Goal: Check status: Check status

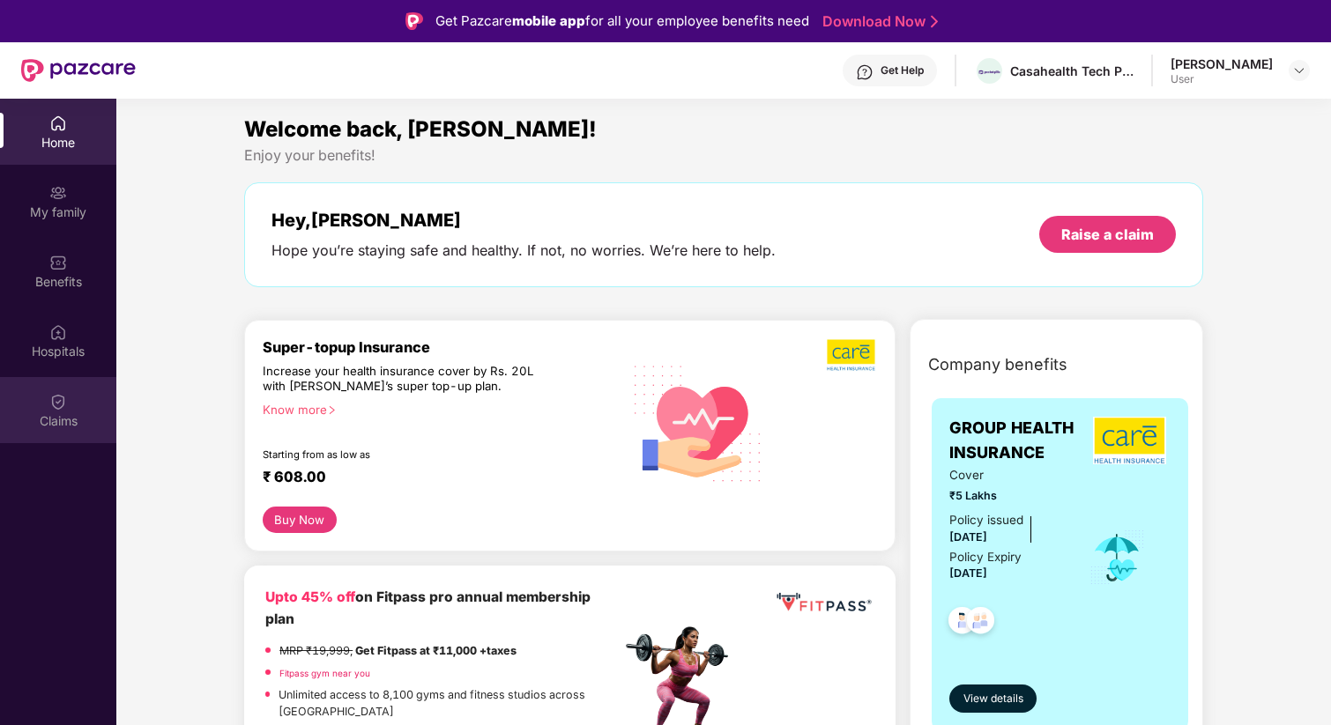
click at [49, 417] on div "Claims" at bounding box center [58, 422] width 116 height 18
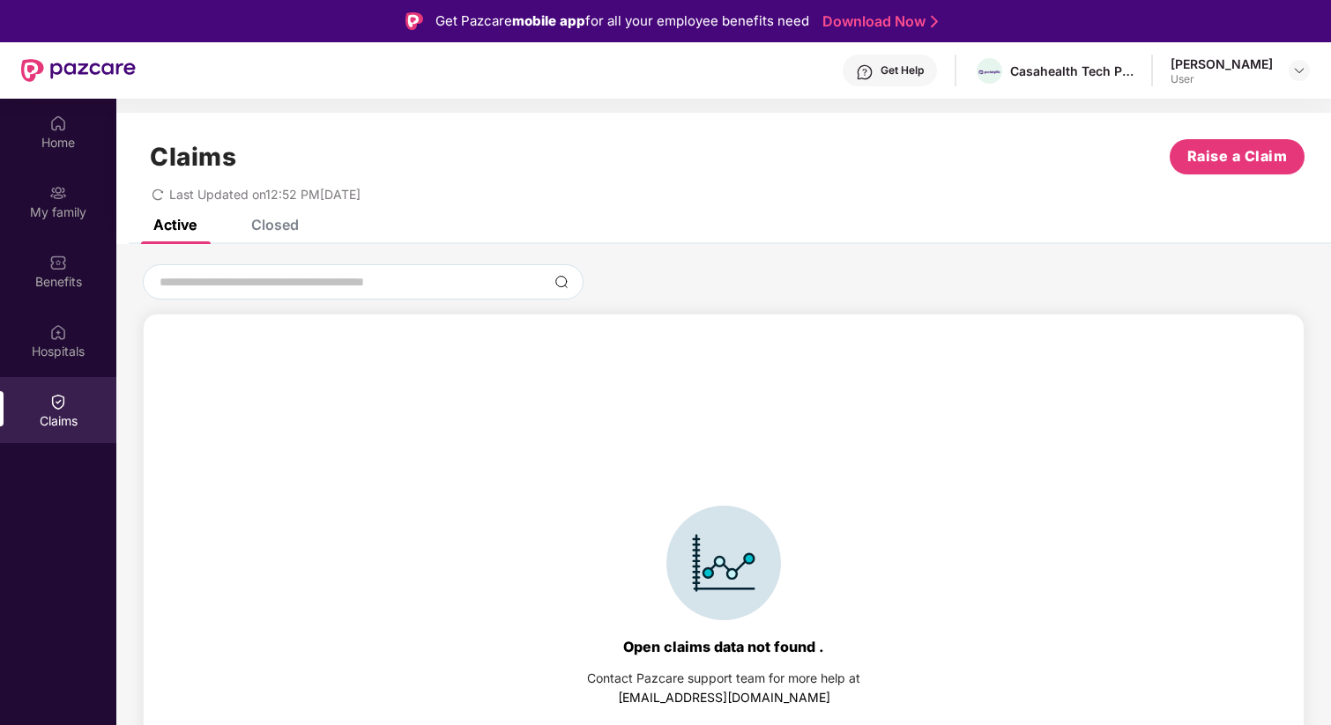
click at [294, 232] on div "Closed" at bounding box center [275, 225] width 48 height 18
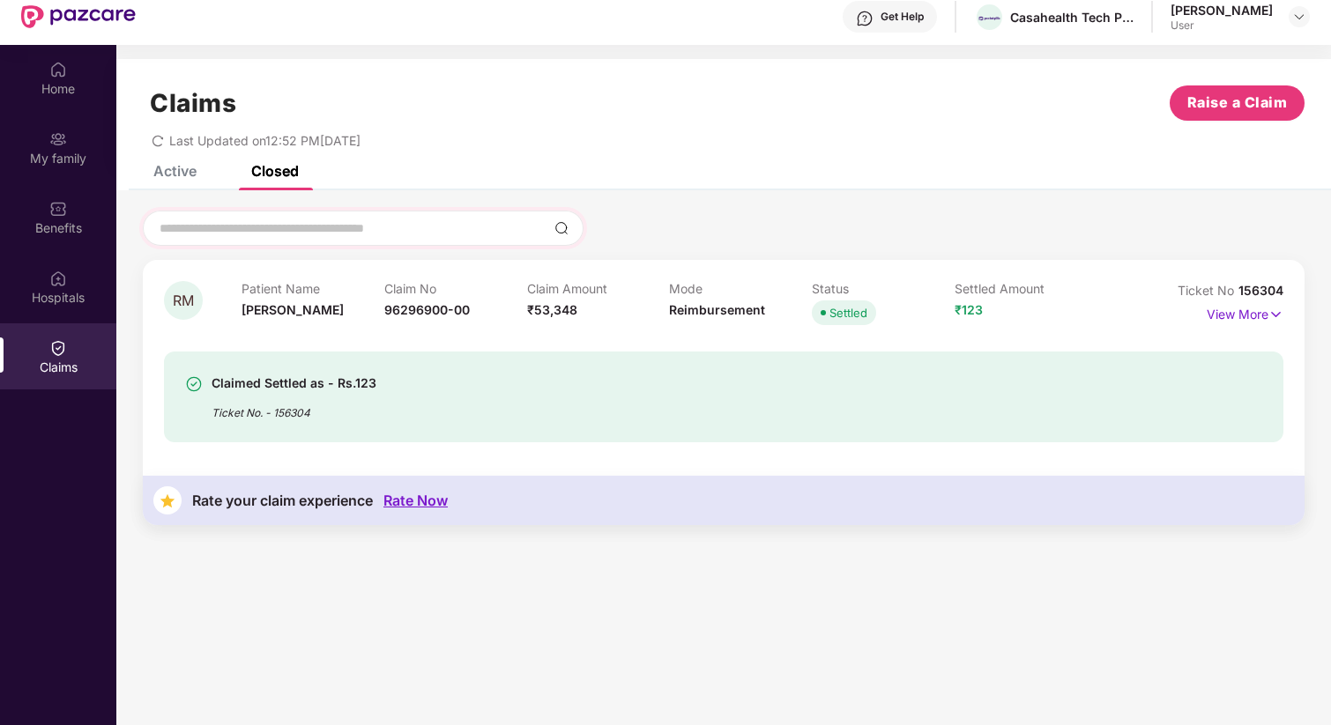
scroll to position [99, 0]
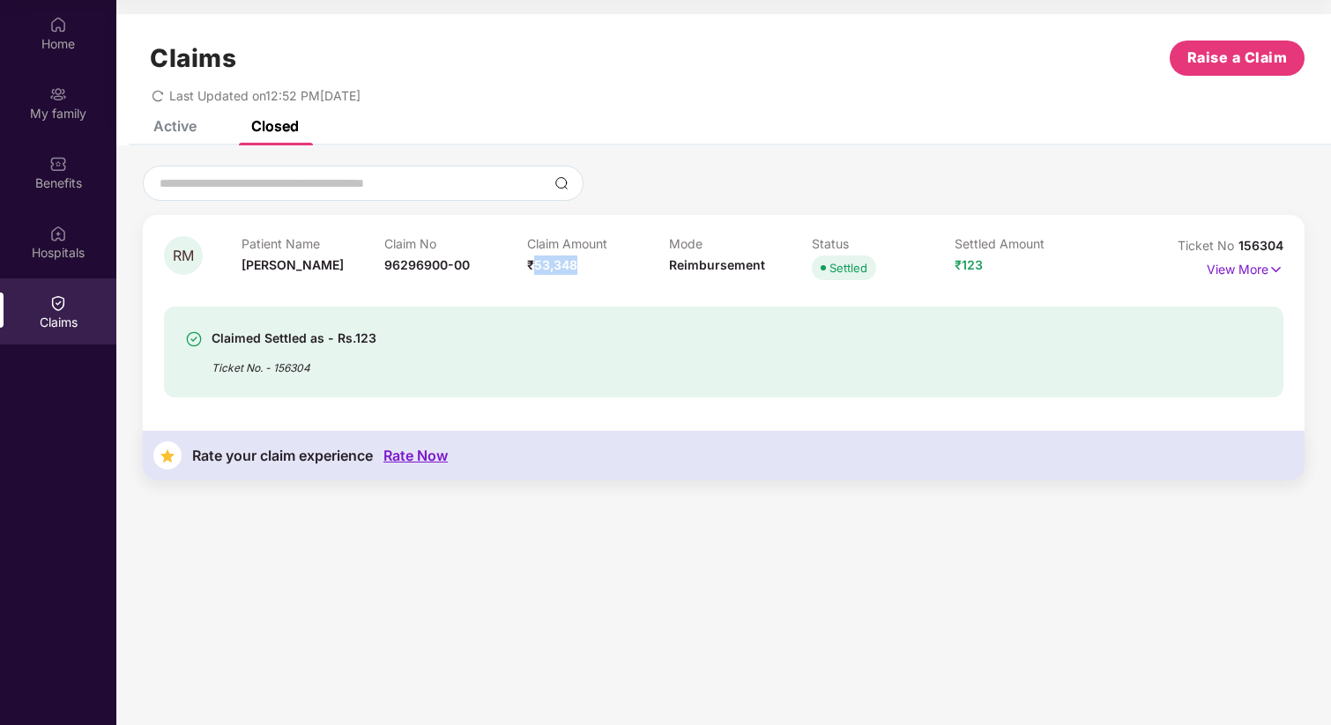
drag, startPoint x: 532, startPoint y: 266, endPoint x: 591, endPoint y: 270, distance: 60.0
click at [591, 270] on div "Claim Amount ₹53,348" at bounding box center [598, 260] width 143 height 48
click at [258, 254] on div "Patient Name [PERSON_NAME]" at bounding box center [313, 260] width 143 height 48
click at [271, 335] on div "Claimed Settled as - Rs.123" at bounding box center [294, 338] width 165 height 21
click at [1253, 277] on p "View More" at bounding box center [1245, 268] width 77 height 24
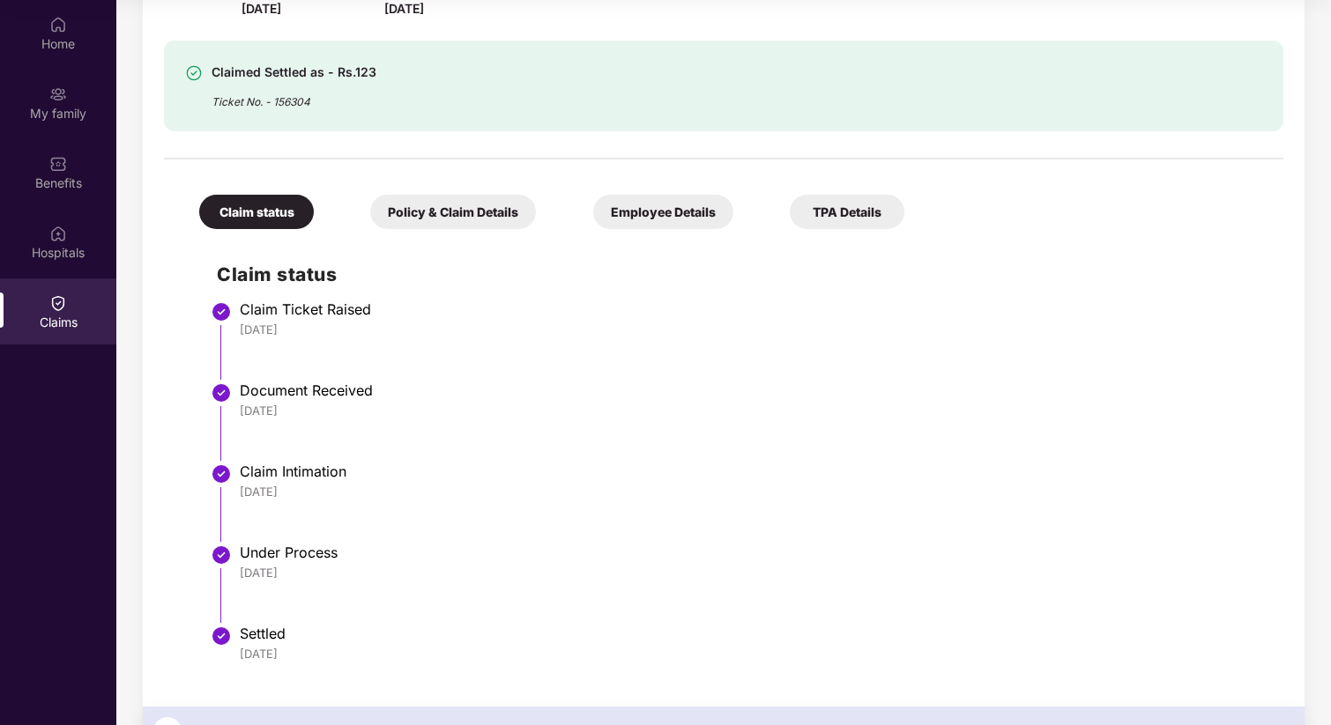
scroll to position [371, 0]
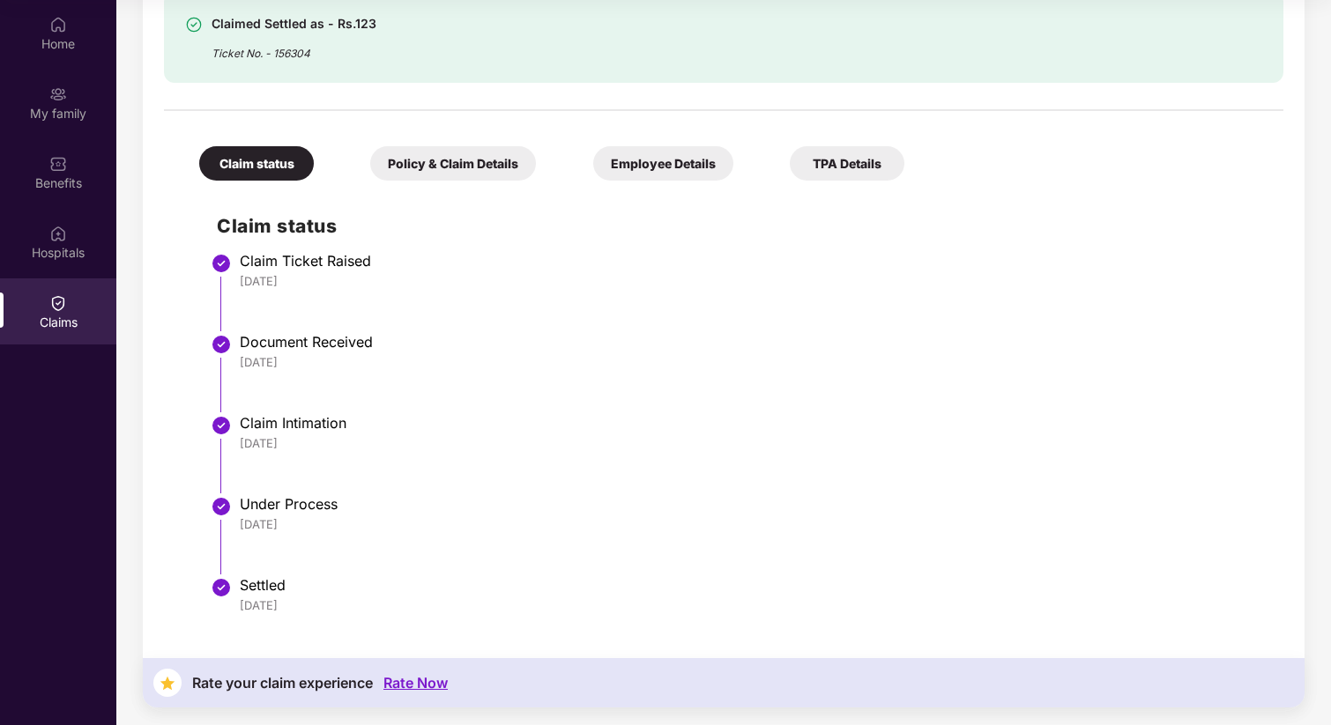
click at [516, 161] on div "Policy & Claim Details" at bounding box center [453, 163] width 166 height 34
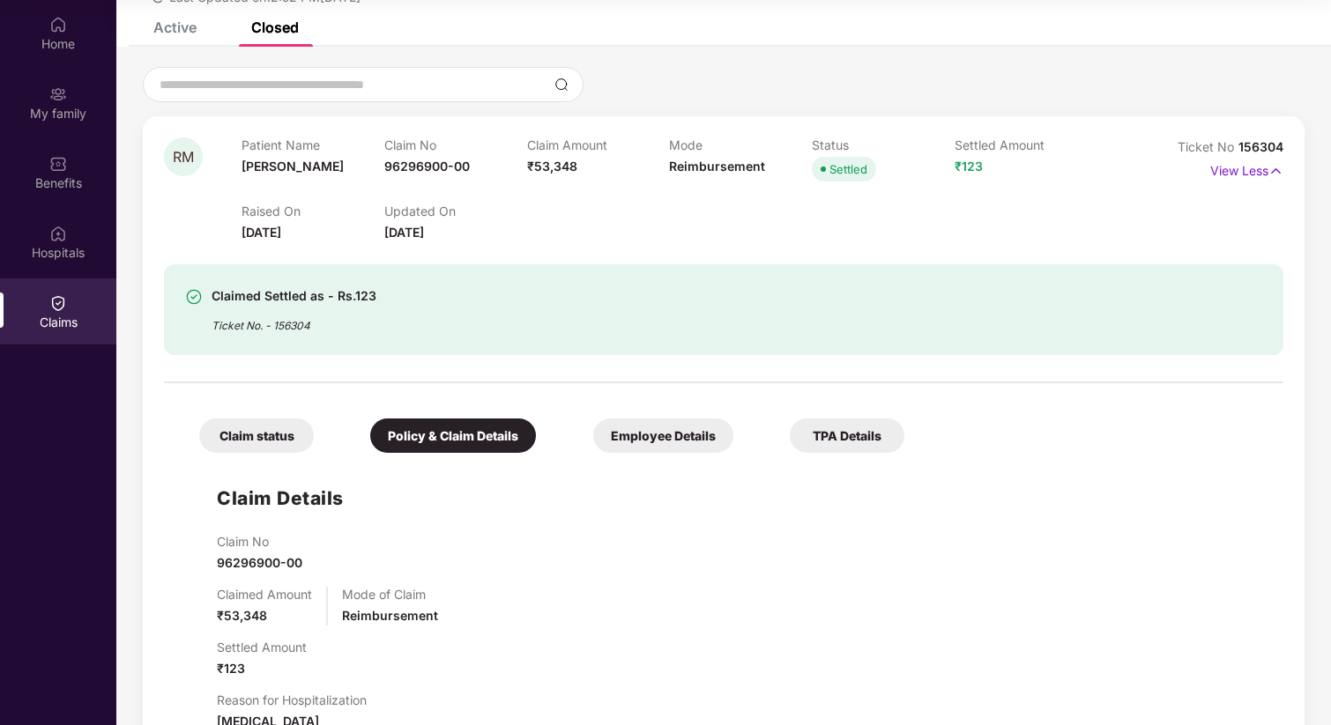
click at [682, 435] on div "Employee Details" at bounding box center [663, 436] width 140 height 34
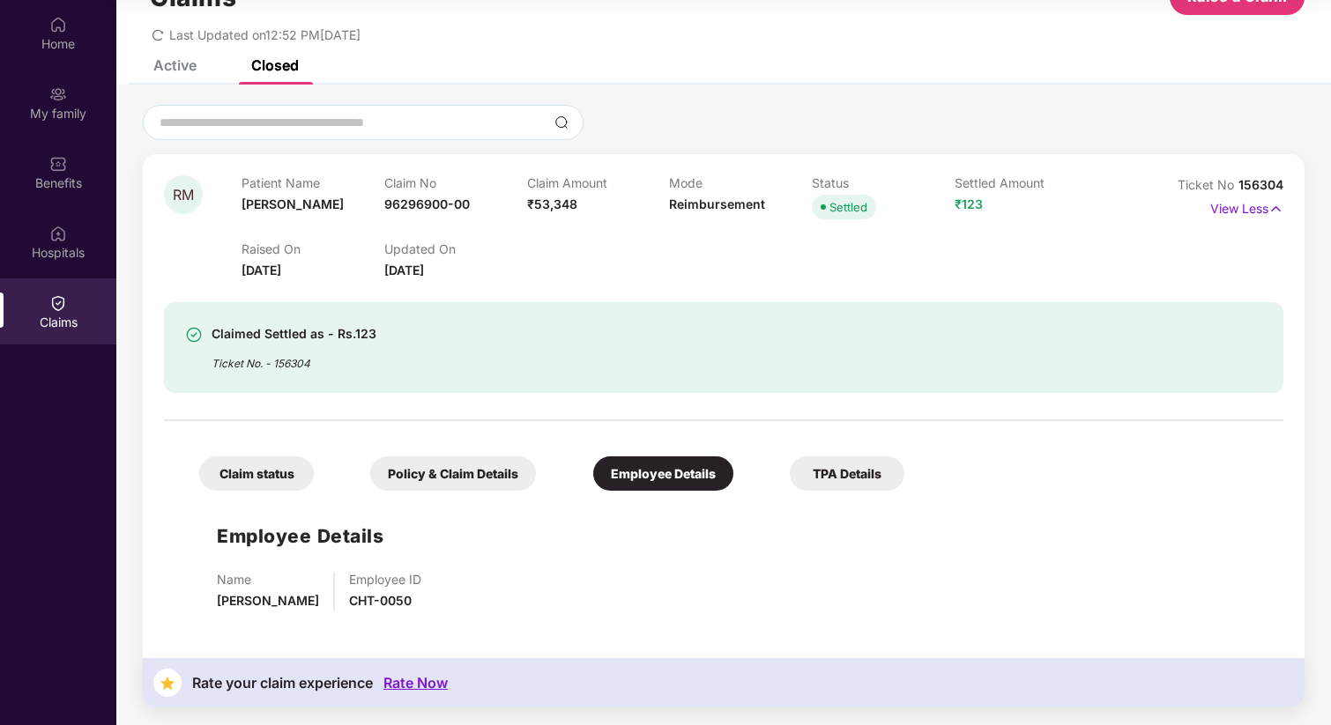
scroll to position [61, 0]
click at [839, 473] on div "TPA Details" at bounding box center [847, 474] width 115 height 34
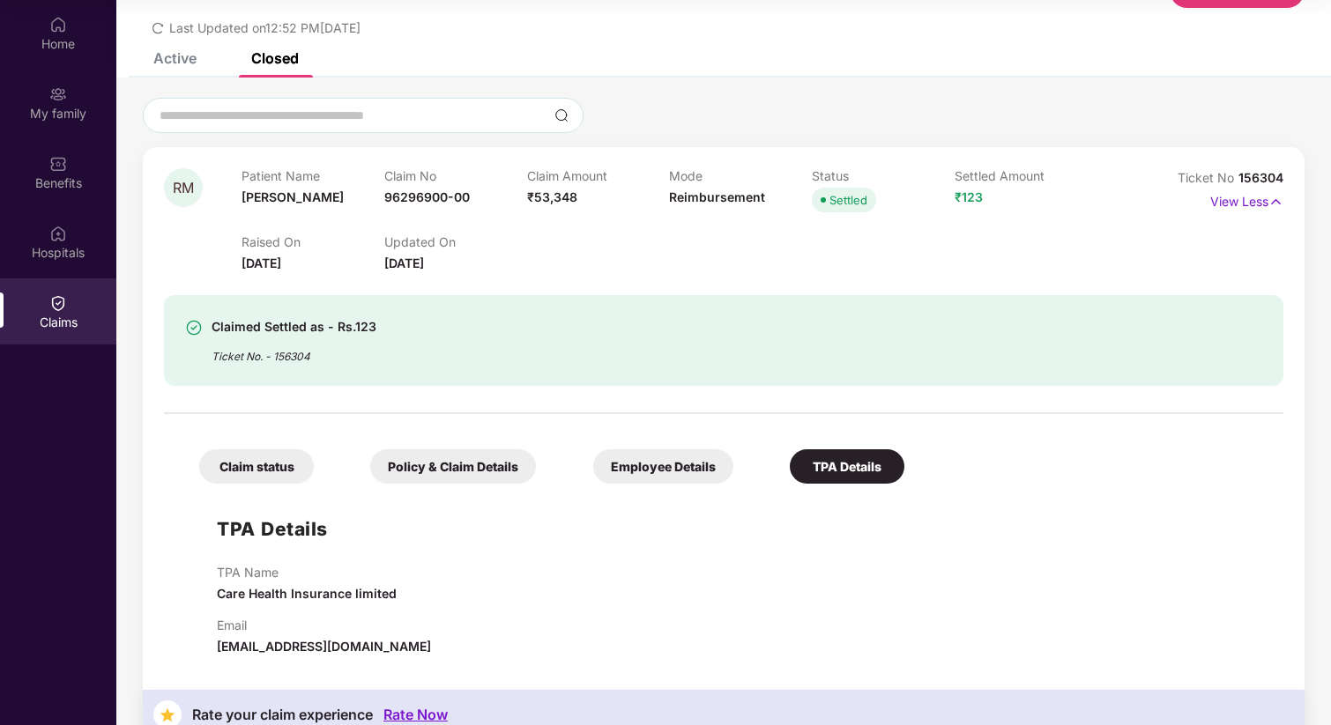
scroll to position [100, 0]
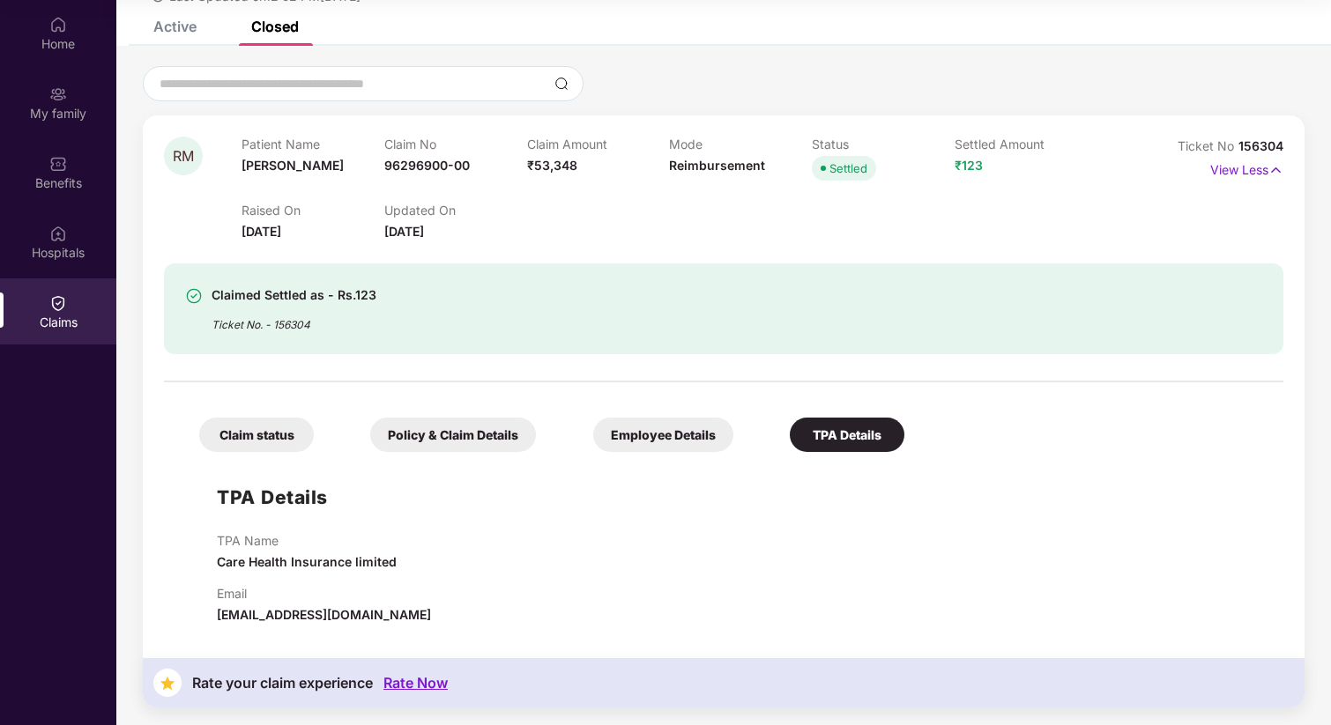
click at [660, 428] on div "Employee Details" at bounding box center [663, 435] width 140 height 34
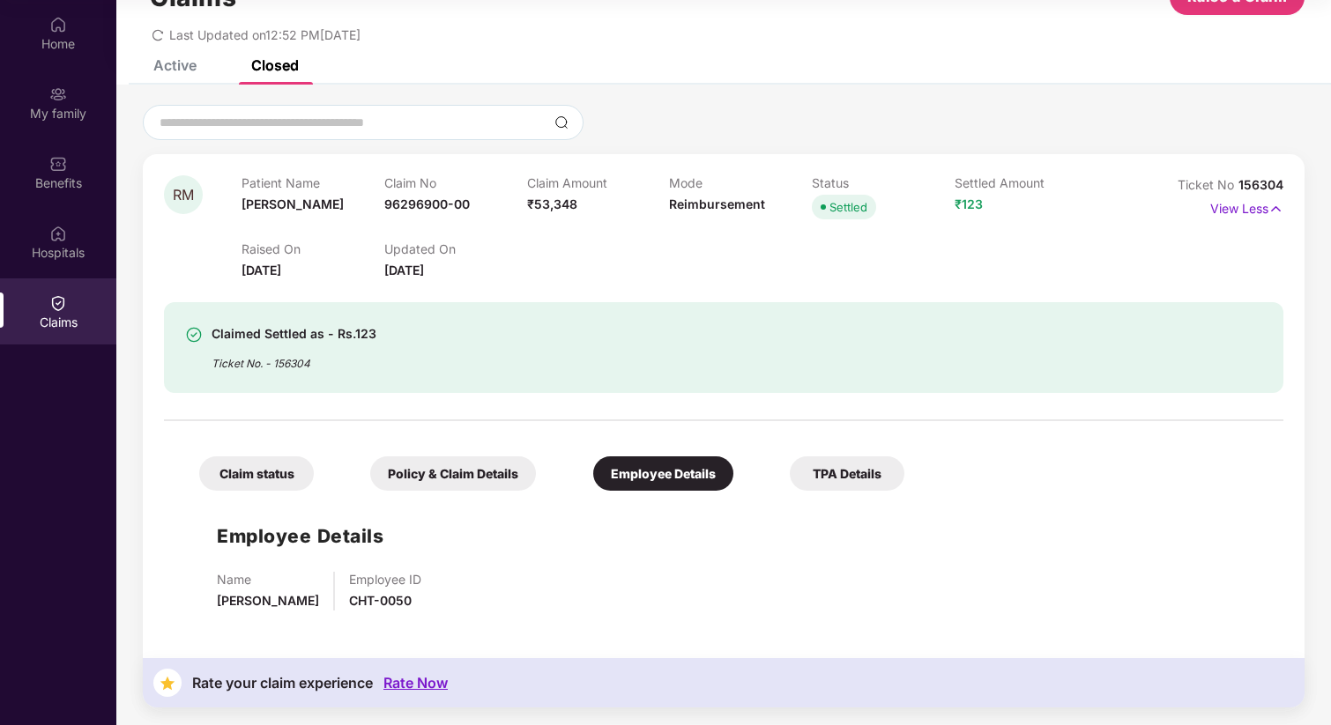
click at [441, 456] on div "Claim status Policy & Claim Details Employee Details TPA Details" at bounding box center [543, 465] width 723 height 52
click at [421, 472] on div "Policy & Claim Details" at bounding box center [453, 474] width 166 height 34
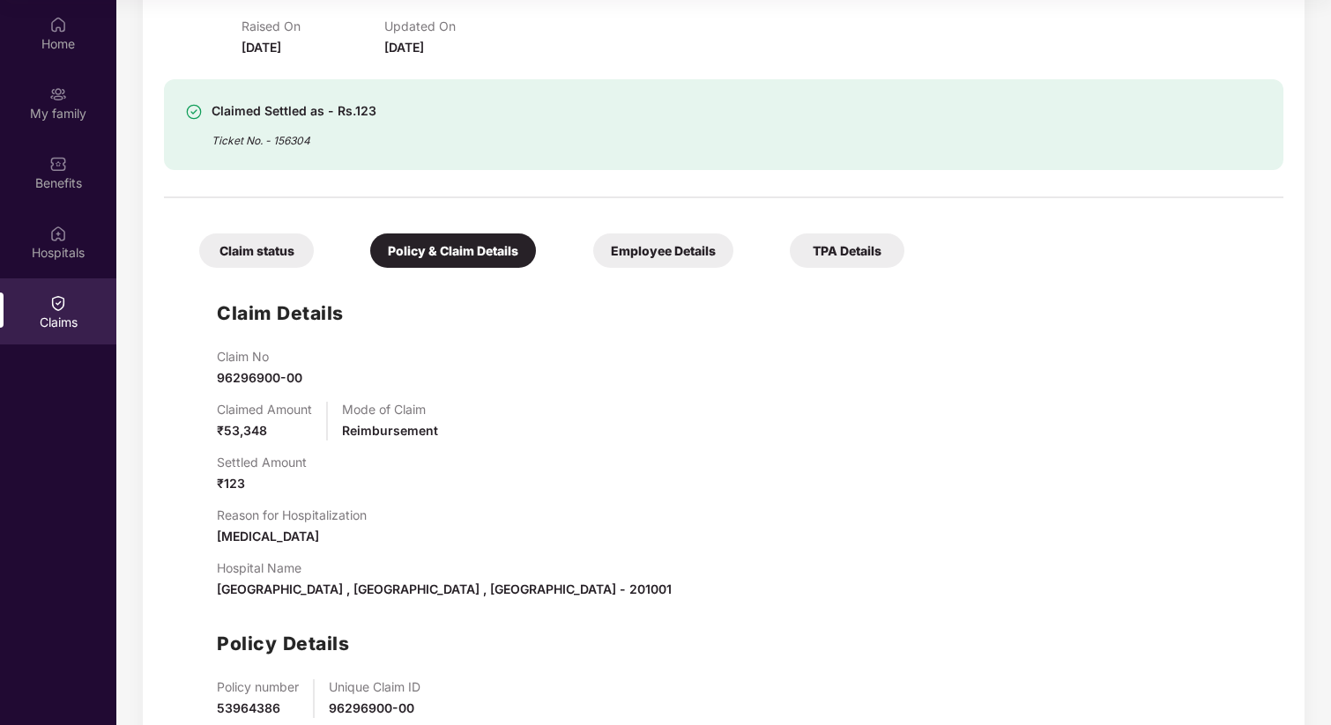
scroll to position [444, 0]
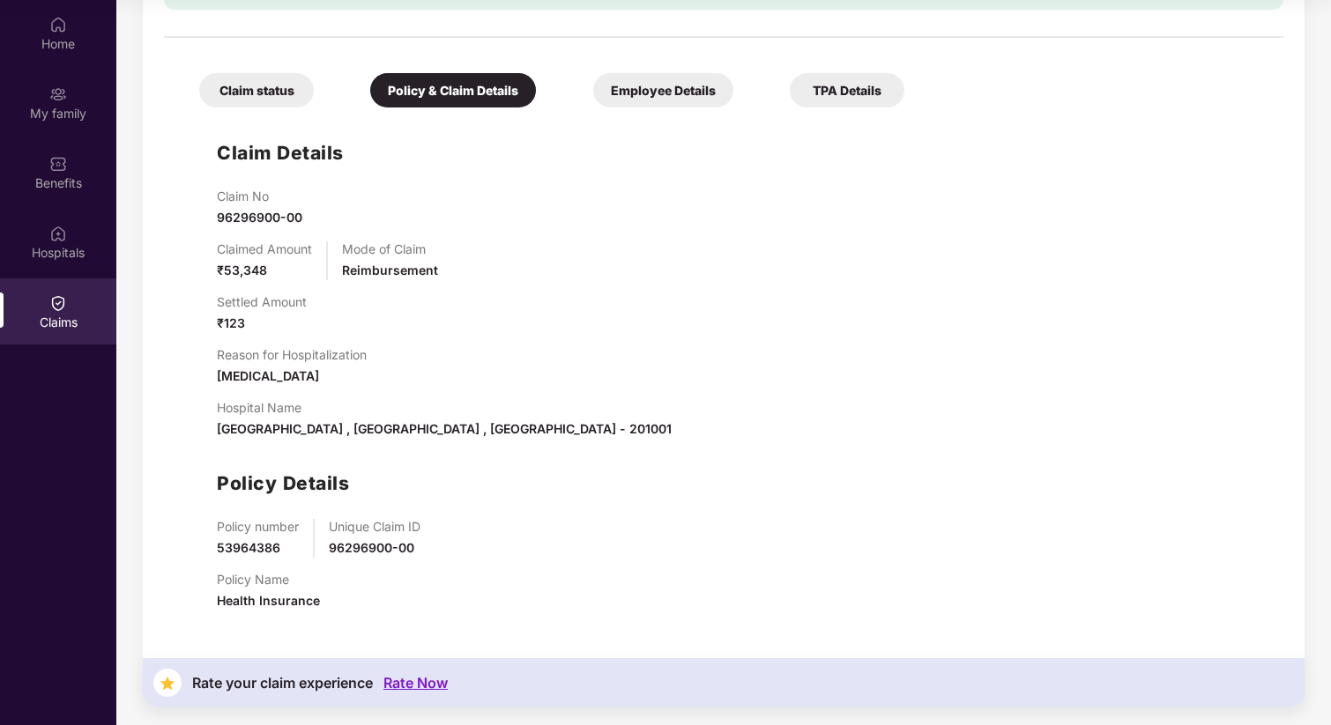
click at [259, 98] on div "Claim status" at bounding box center [256, 90] width 115 height 34
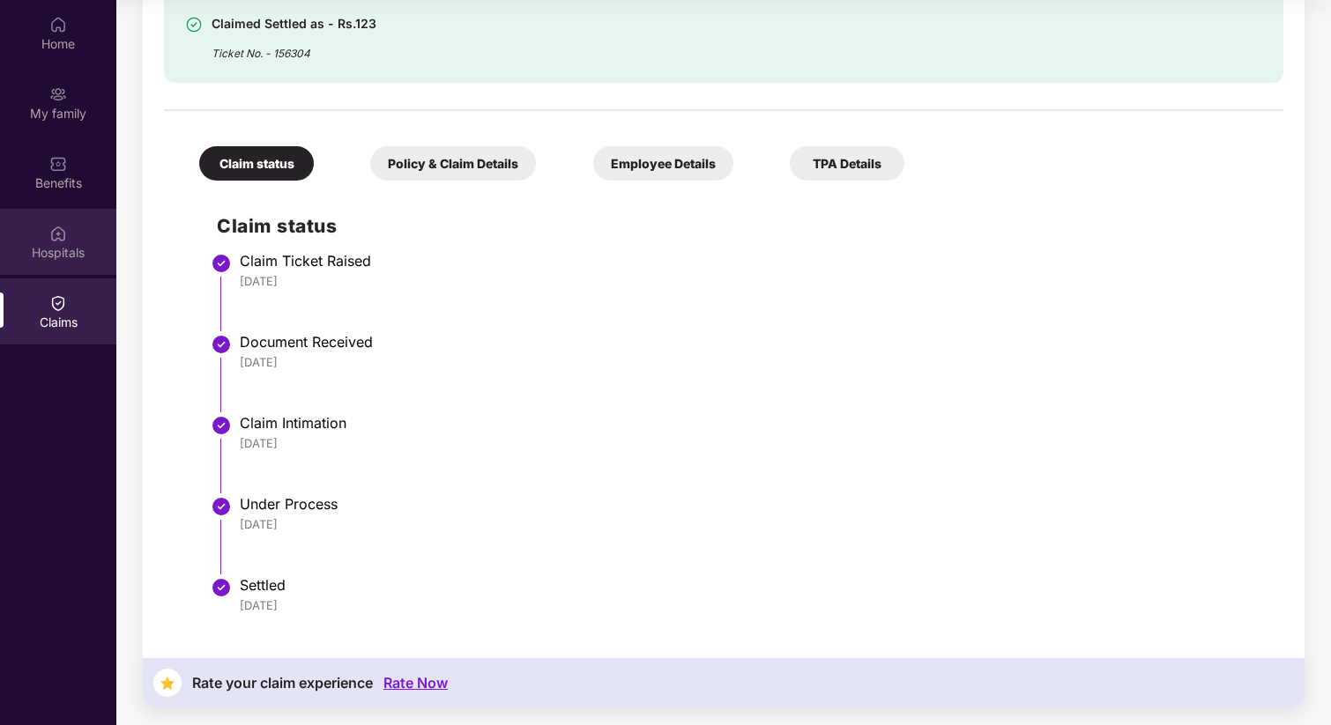
click at [56, 234] on img at bounding box center [58, 234] width 18 height 18
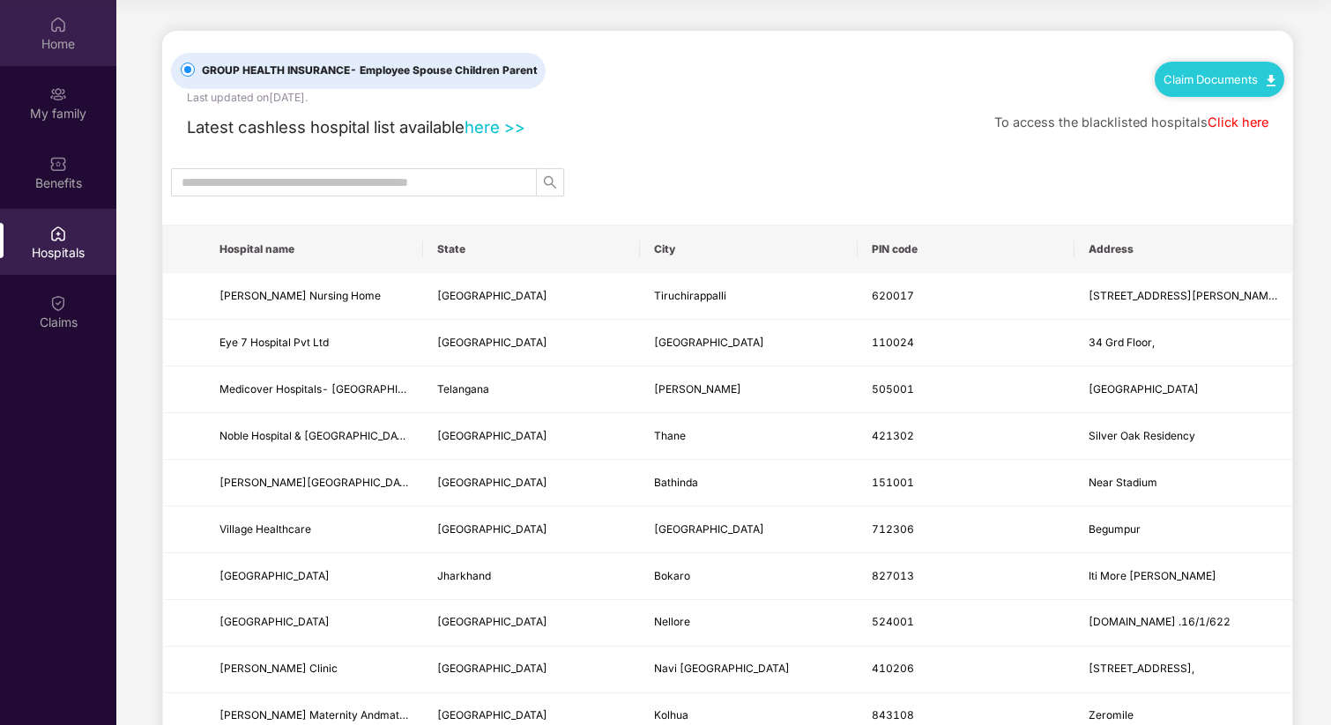
click at [81, 46] on div "Home" at bounding box center [58, 44] width 116 height 18
